Goal: Task Accomplishment & Management: Manage account settings

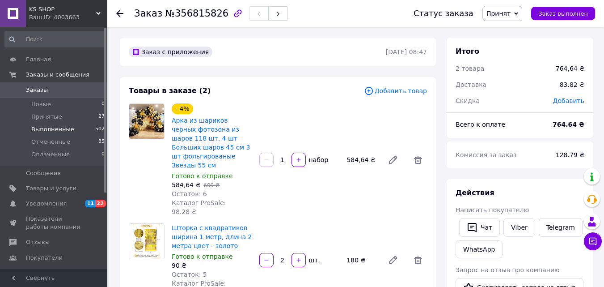
scroll to position [205, 0]
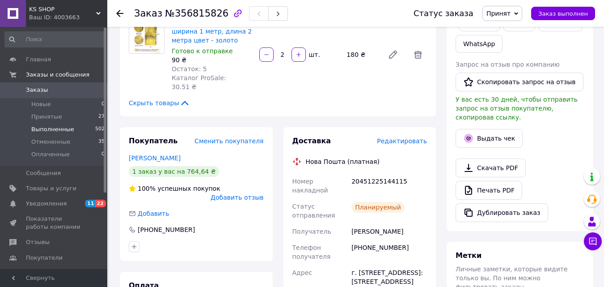
click at [58, 131] on span "Выполненные" at bounding box center [52, 129] width 43 height 8
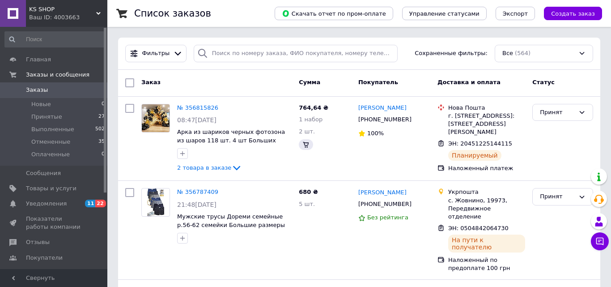
click at [58, 18] on div "Ваш ID: 4003663" at bounding box center [68, 17] width 78 height 8
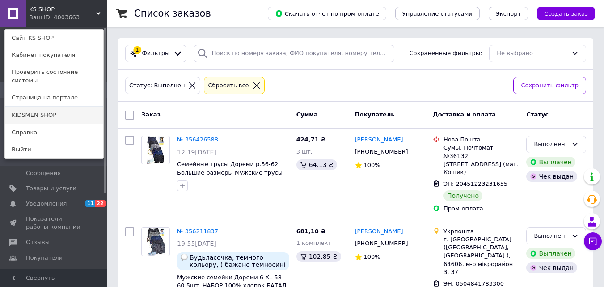
click at [57, 106] on link "KIDSMEN SHOP" at bounding box center [54, 114] width 98 height 17
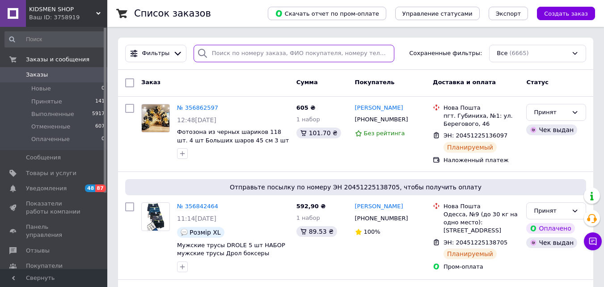
click at [233, 54] on input "search" at bounding box center [294, 53] width 201 height 17
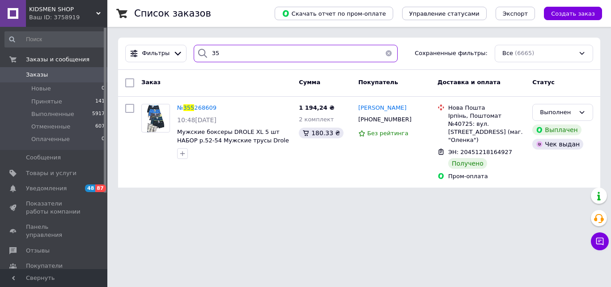
type input "3"
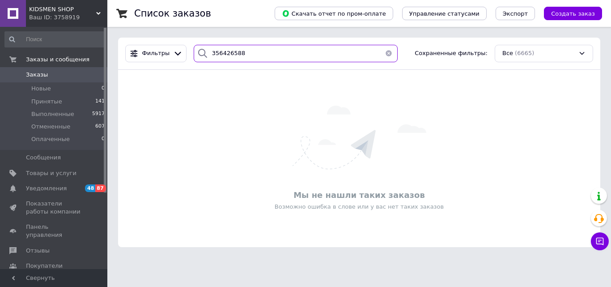
type input "356426588"
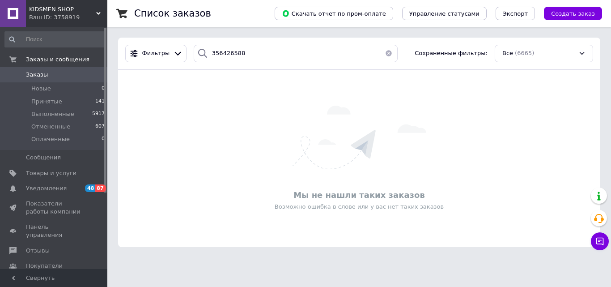
click at [73, 9] on span "KIDSMEN SHOP" at bounding box center [62, 9] width 67 height 8
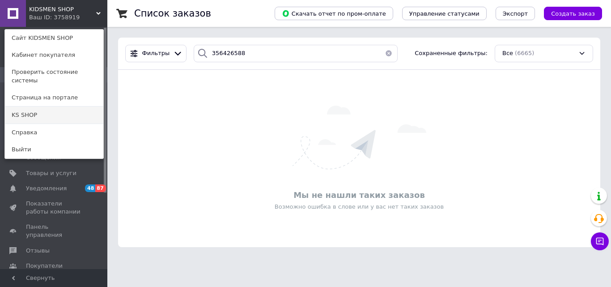
click at [67, 106] on link "KS SHOP" at bounding box center [54, 114] width 98 height 17
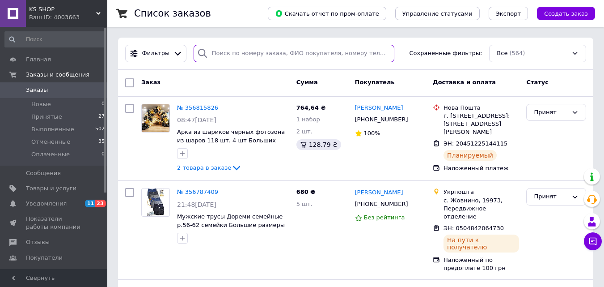
click at [223, 51] on input "search" at bounding box center [294, 53] width 201 height 17
paste input "356426588"
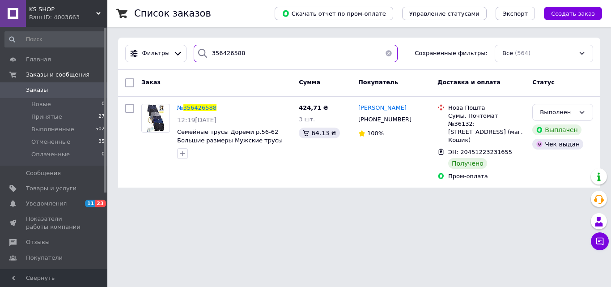
type input "356426588"
